Goal: Task Accomplishment & Management: Complete application form

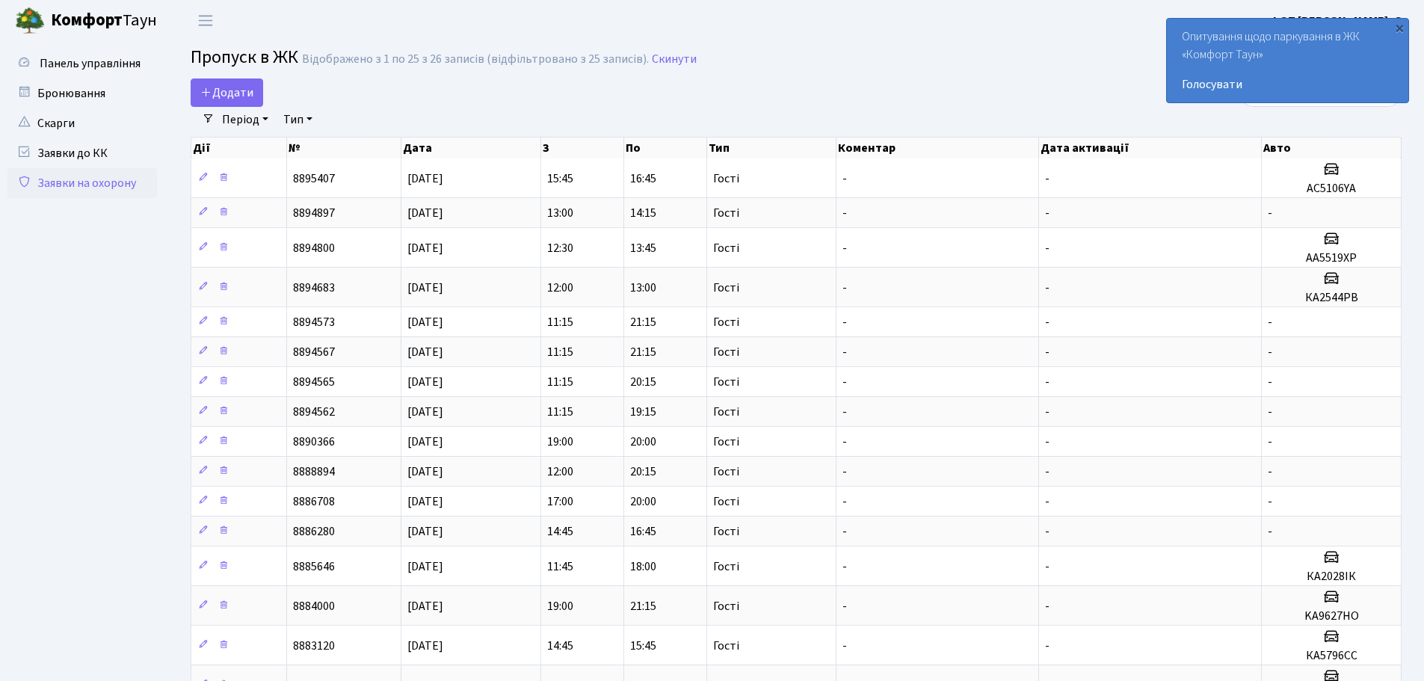
select select "25"
click at [237, 92] on span "Додати" at bounding box center [226, 92] width 53 height 16
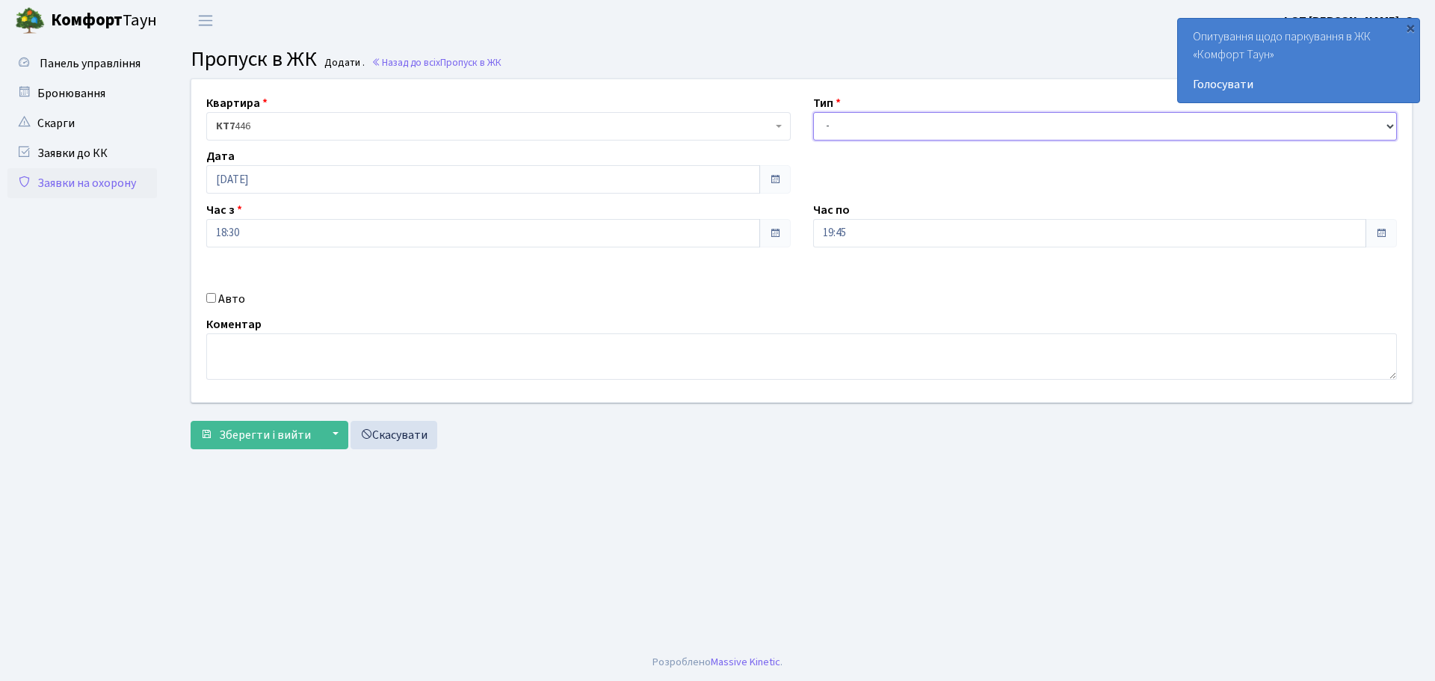
click at [896, 126] on select "- Доставка Таксі Гості Сервіс" at bounding box center [1105, 126] width 585 height 28
select select "3"
click at [813, 112] on select "- Доставка Таксі Гості Сервіс" at bounding box center [1105, 126] width 585 height 28
click at [208, 292] on div "Авто" at bounding box center [498, 299] width 607 height 18
click at [209, 298] on input "Авто" at bounding box center [211, 298] width 10 height 10
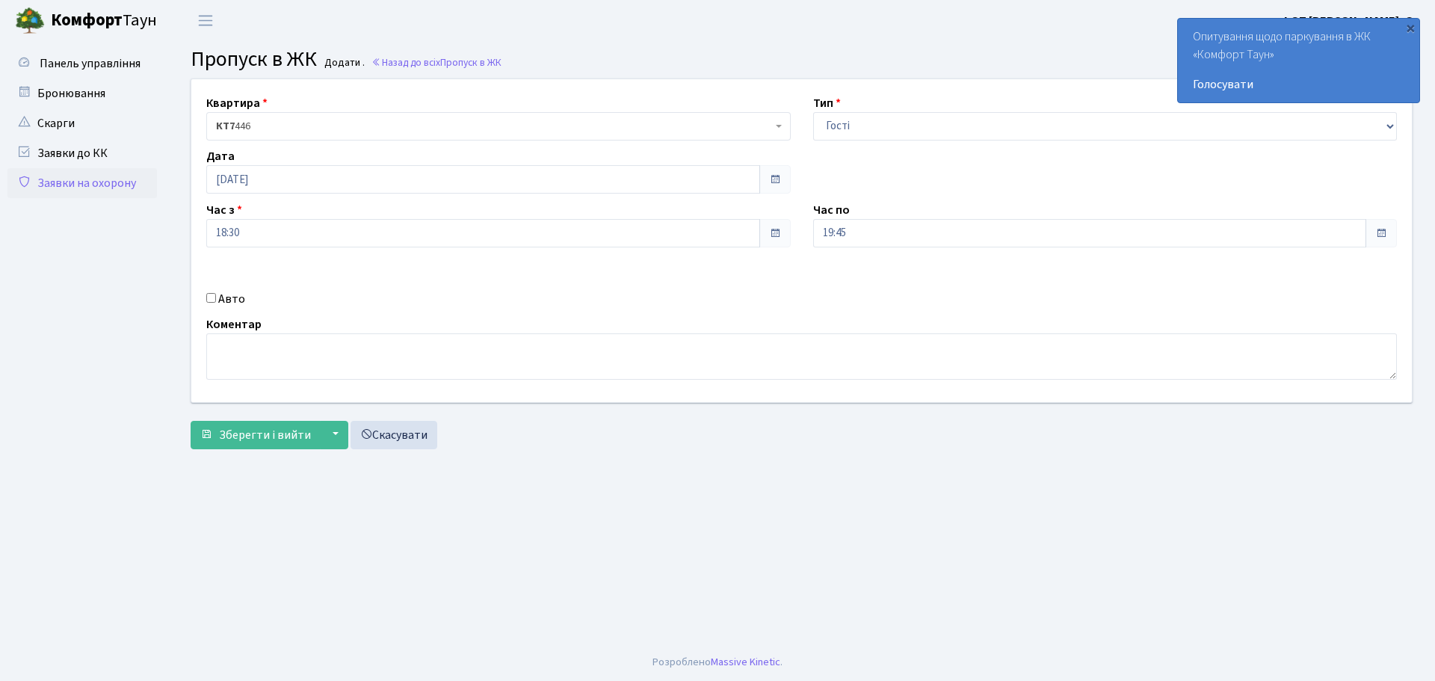
checkbox input "true"
paste input "АА4577ВТ"
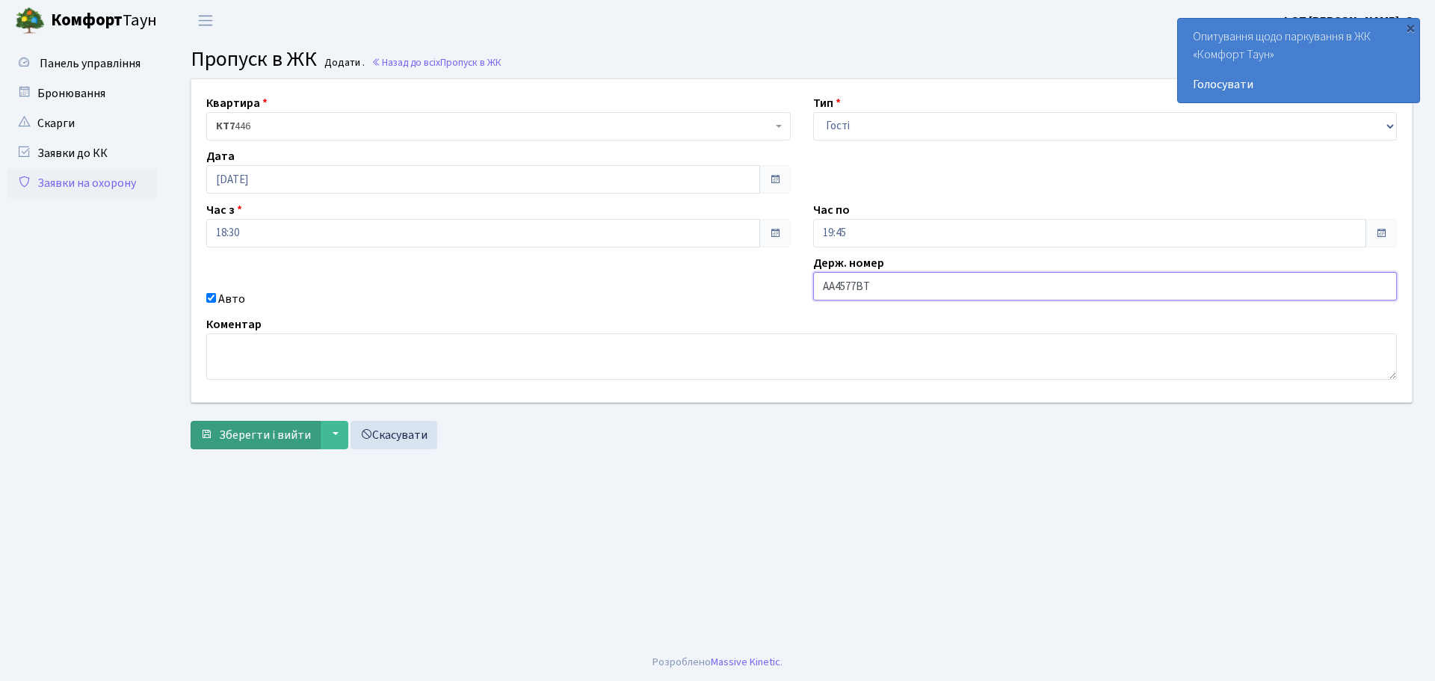
type input "АА4577ВТ"
click at [295, 432] on span "Зберегти і вийти" at bounding box center [265, 435] width 92 height 16
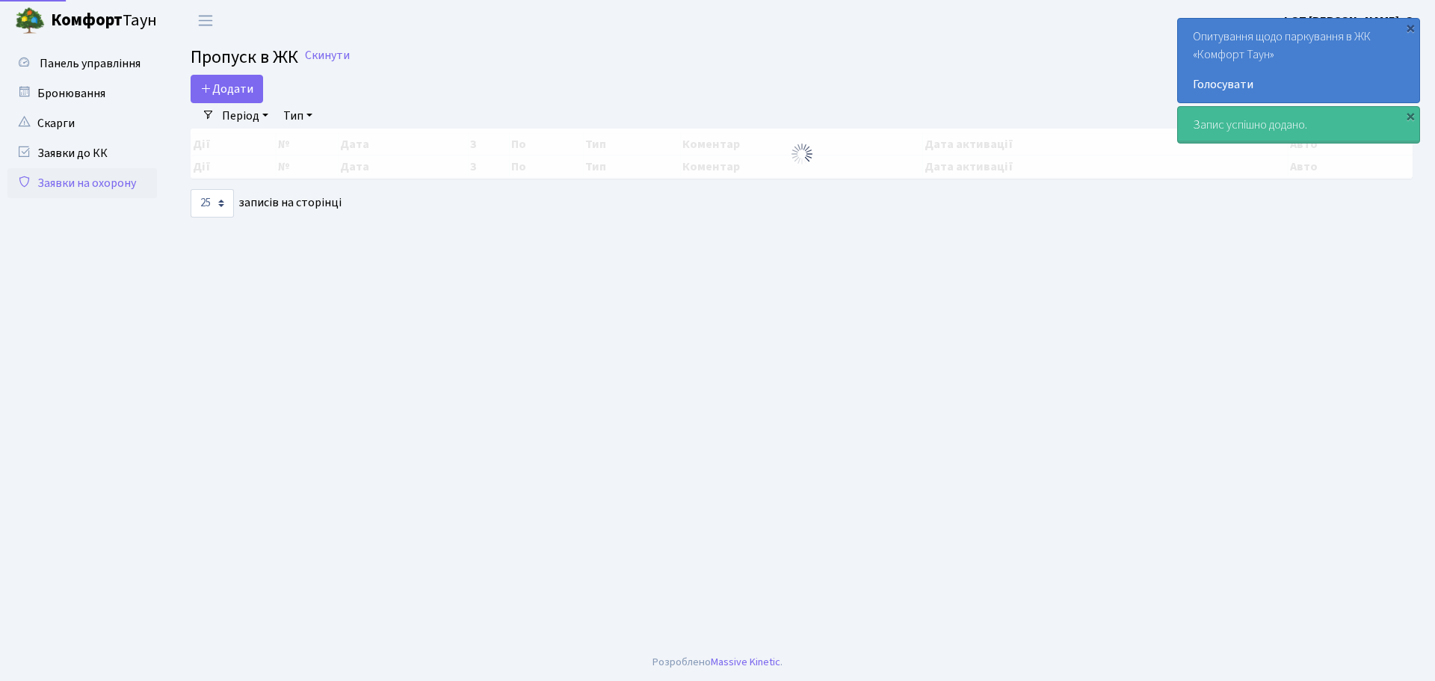
select select "25"
